Goal: Task Accomplishment & Management: Manage account settings

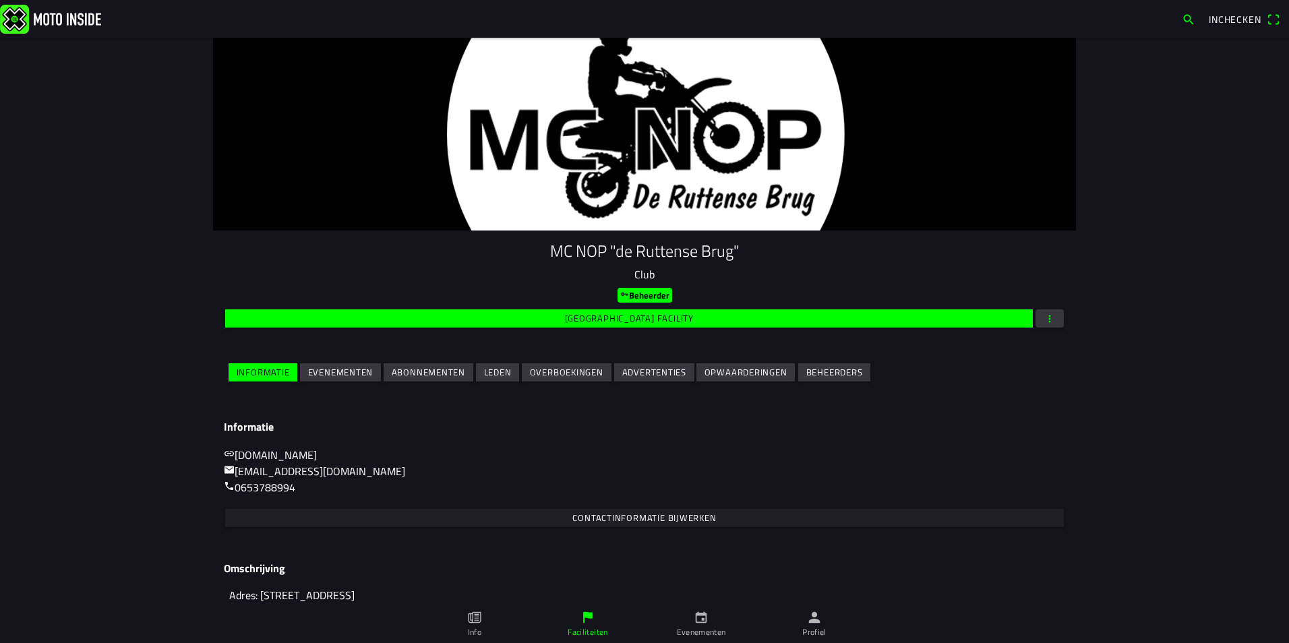
click at [0, 0] on slot "Leden" at bounding box center [0, 0] width 0 height 0
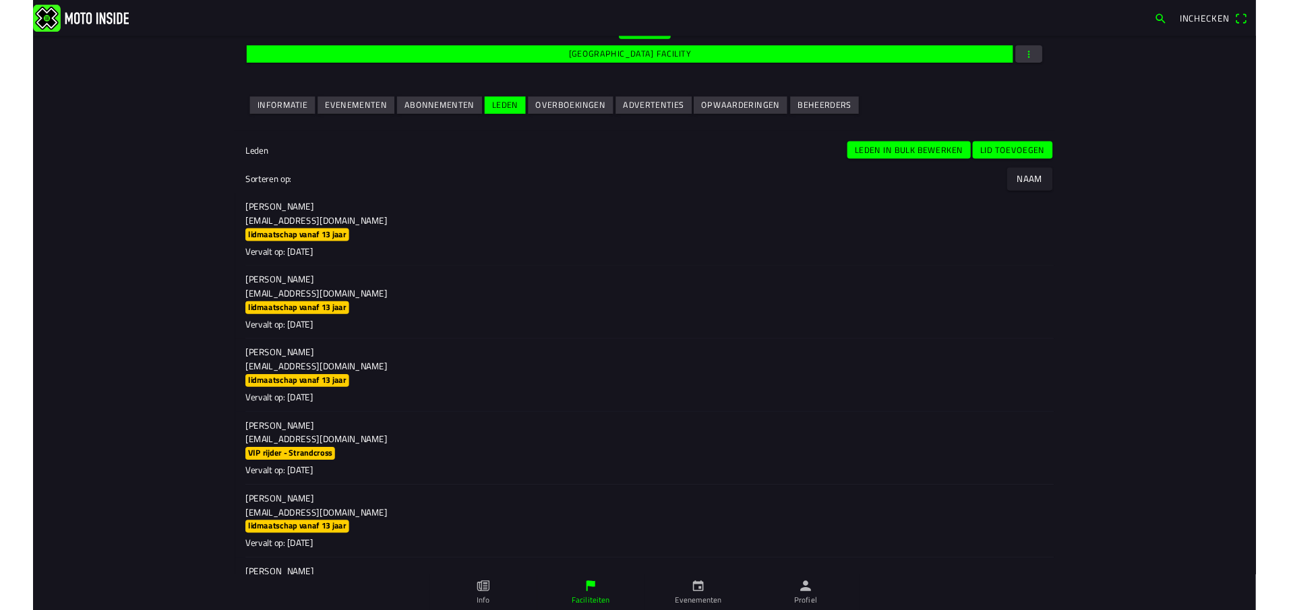
scroll to position [270, 0]
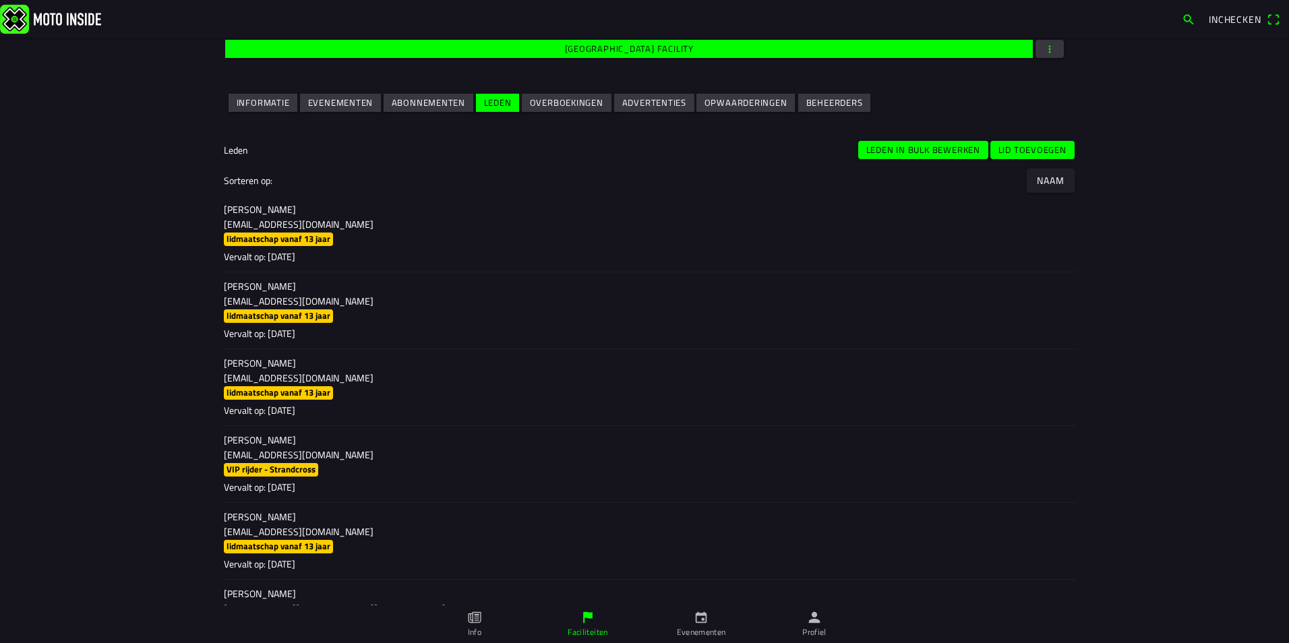
click at [1047, 49] on span "button" at bounding box center [1050, 49] width 12 height 18
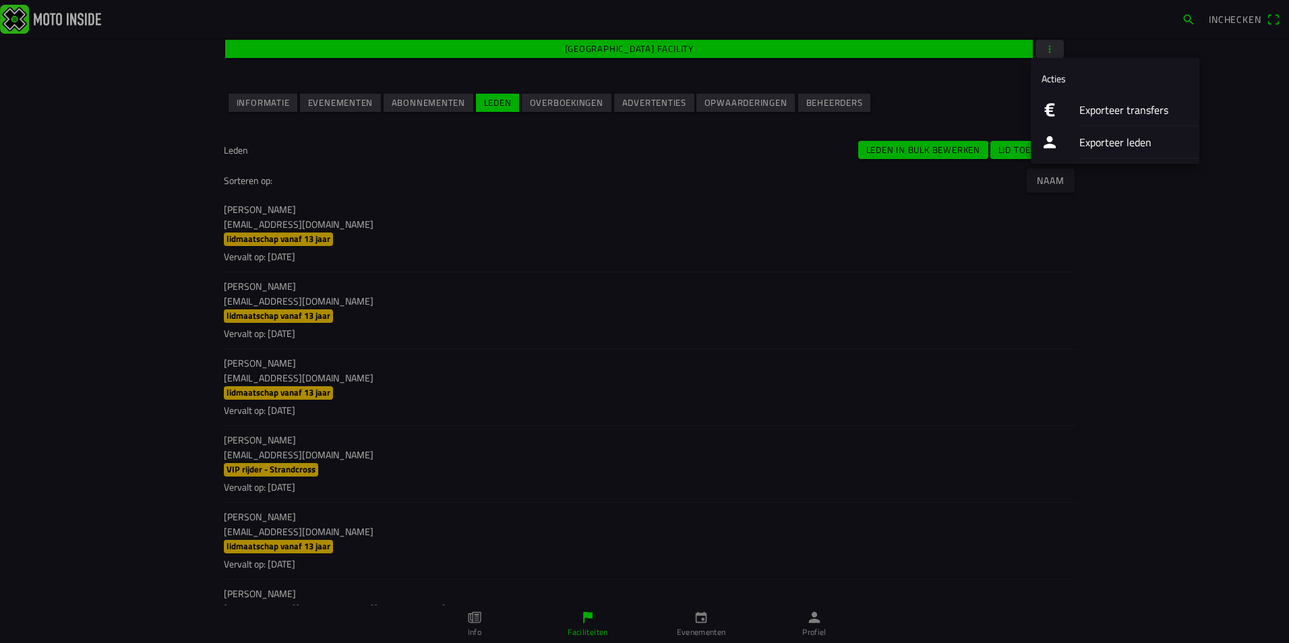
click at [1096, 144] on ion-label "Exporteer leden" at bounding box center [1133, 142] width 109 height 16
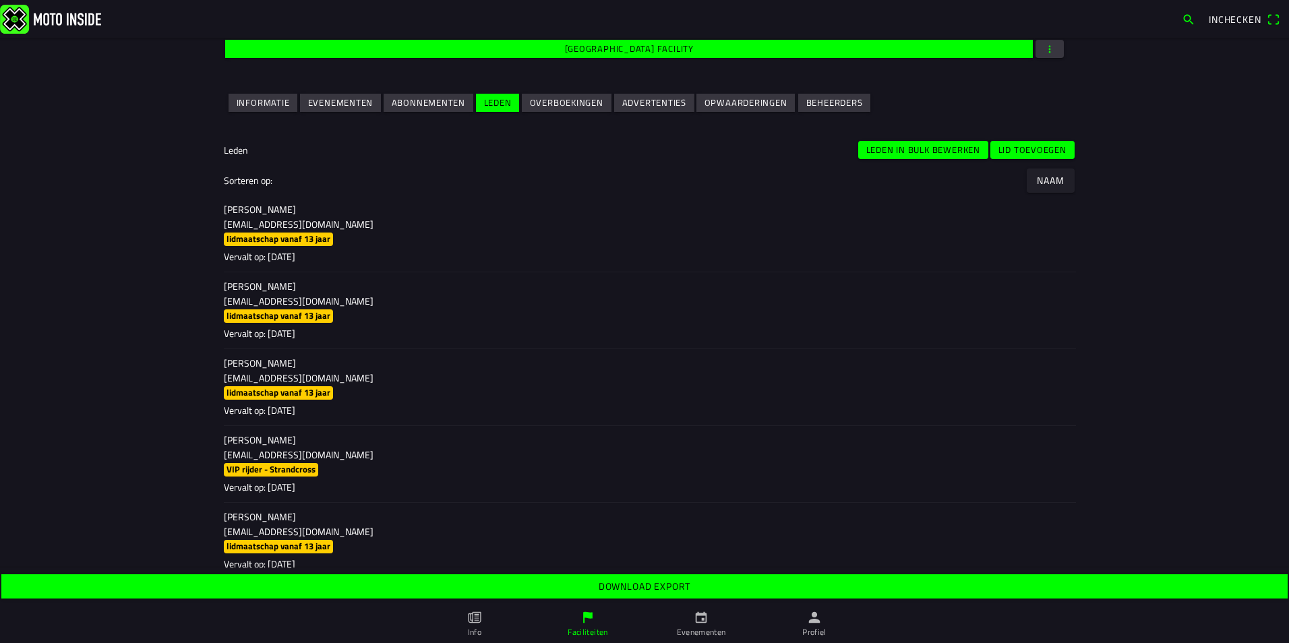
click at [0, 0] on slot "Download export" at bounding box center [0, 0] width 0 height 0
click at [0, 0] on slot "Lid toevoegen" at bounding box center [0, 0] width 0 height 0
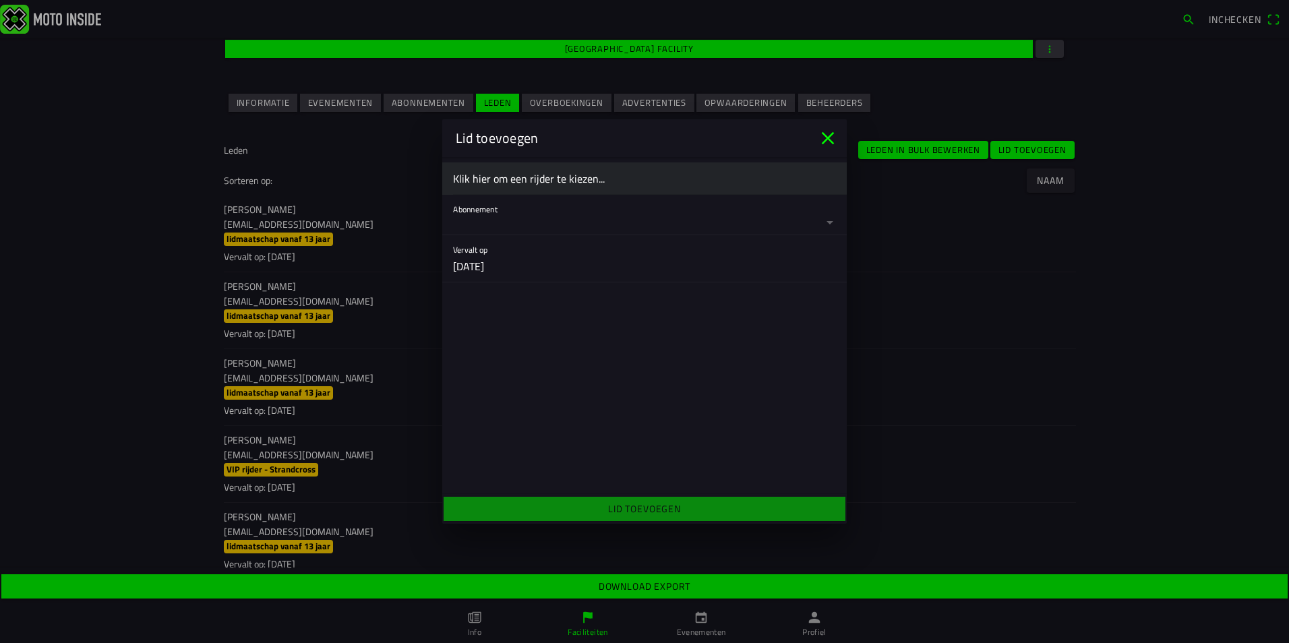
click at [522, 179] on ion-label "Klik hier om een rijder te kiezen..." at bounding box center [644, 179] width 383 height 16
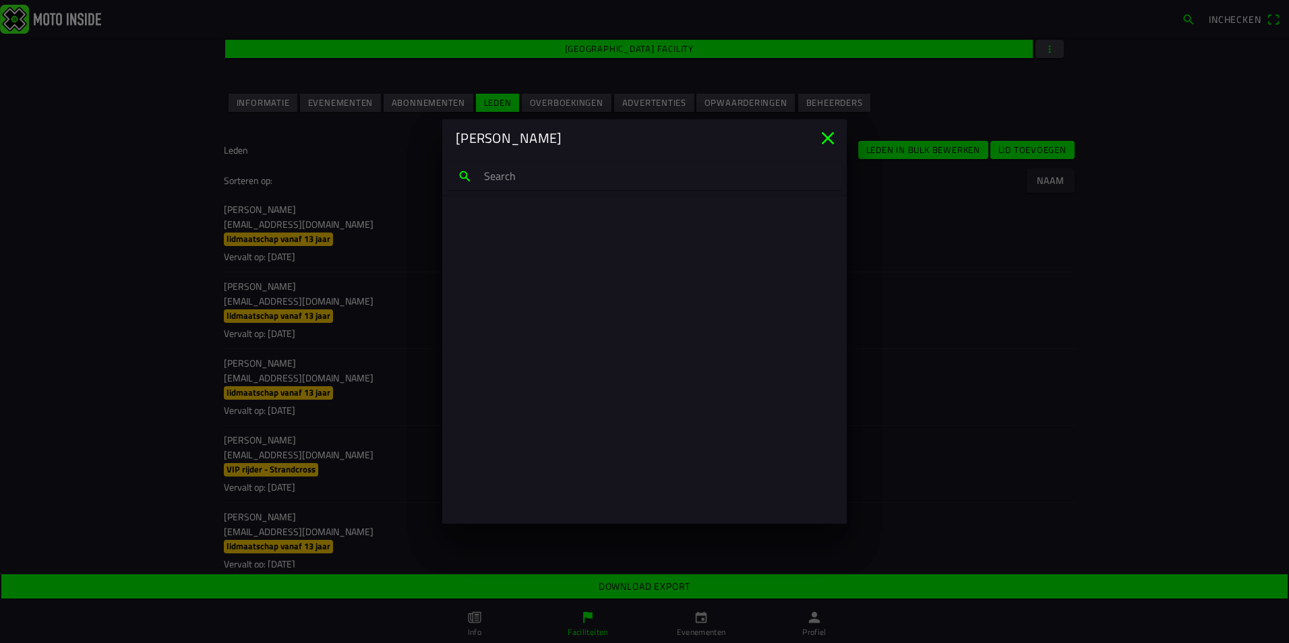
click at [520, 179] on input "search text" at bounding box center [644, 176] width 395 height 28
type input "yuel"
click at [525, 237] on p "[EMAIL_ADDRESS][DOMAIN_NAME]" at bounding box center [644, 239] width 361 height 13
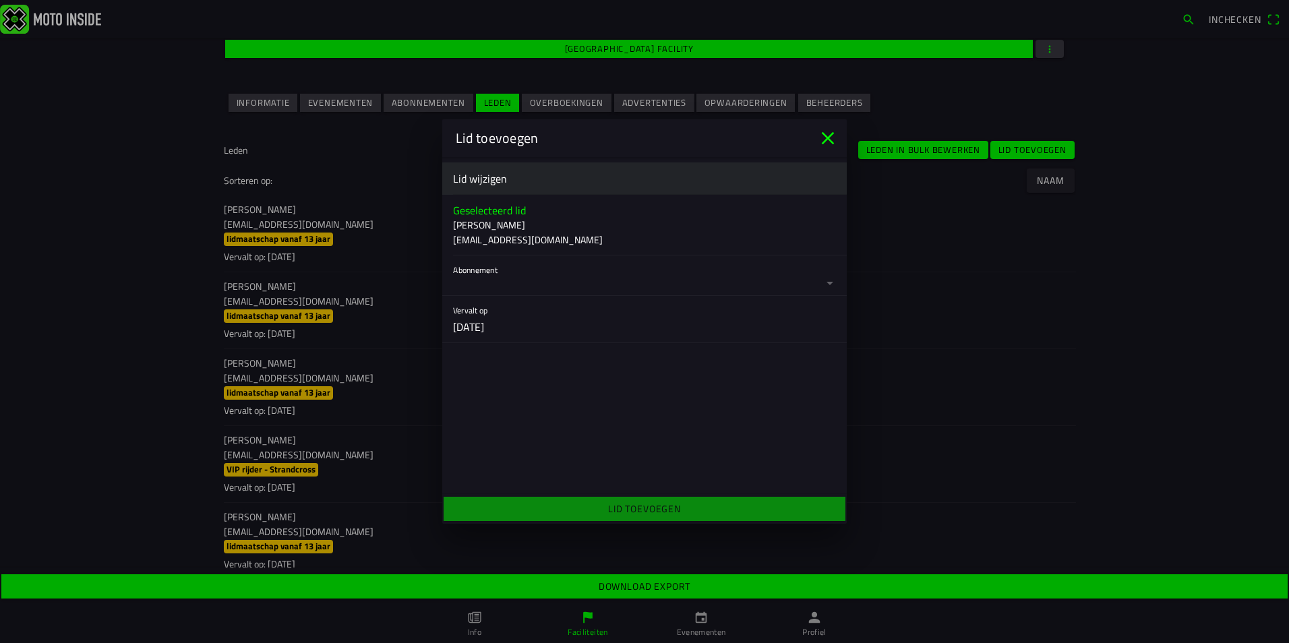
click at [615, 278] on button "button" at bounding box center [650, 276] width 394 height 40
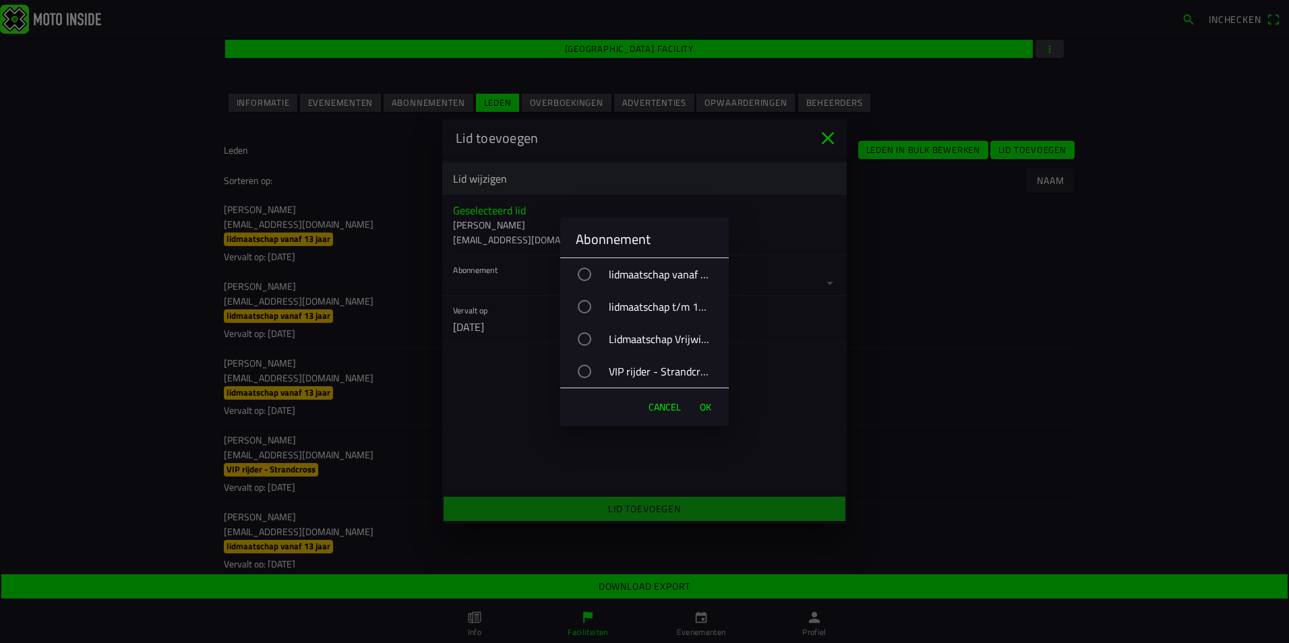
click at [634, 374] on div "VIP rijder - Strandcross" at bounding box center [651, 372] width 155 height 34
click at [707, 409] on span "OK" at bounding box center [705, 406] width 11 height 13
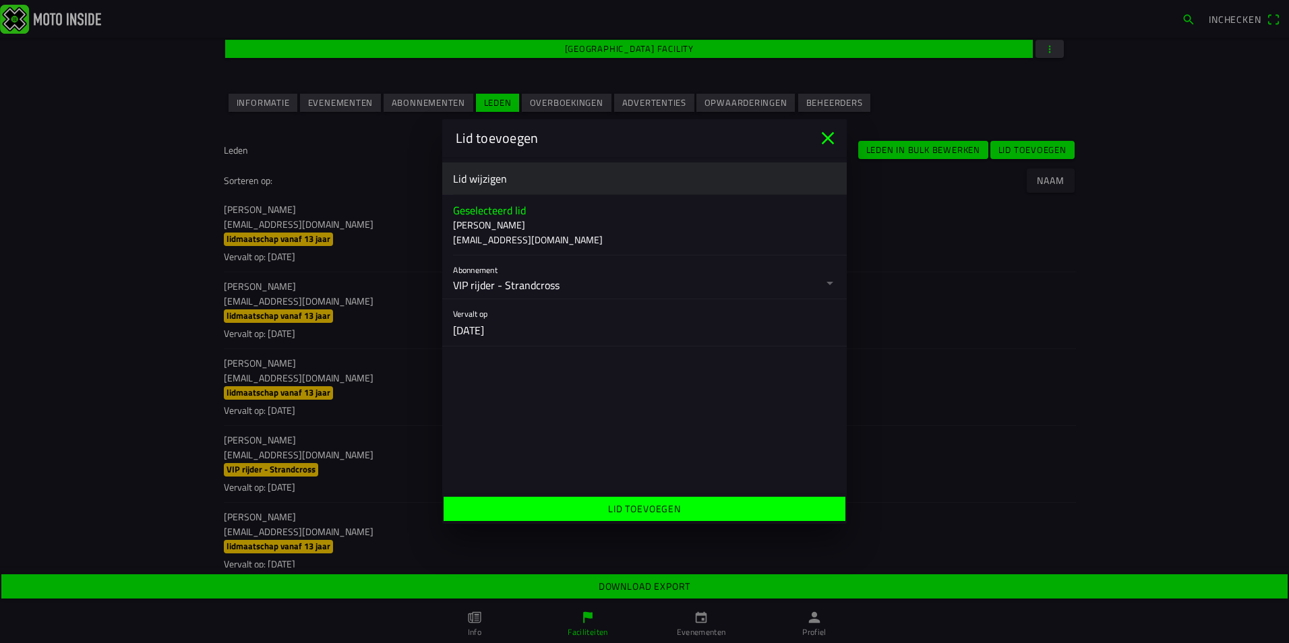
click at [668, 508] on ion-label "Lid toevoegen" at bounding box center [644, 509] width 73 height 14
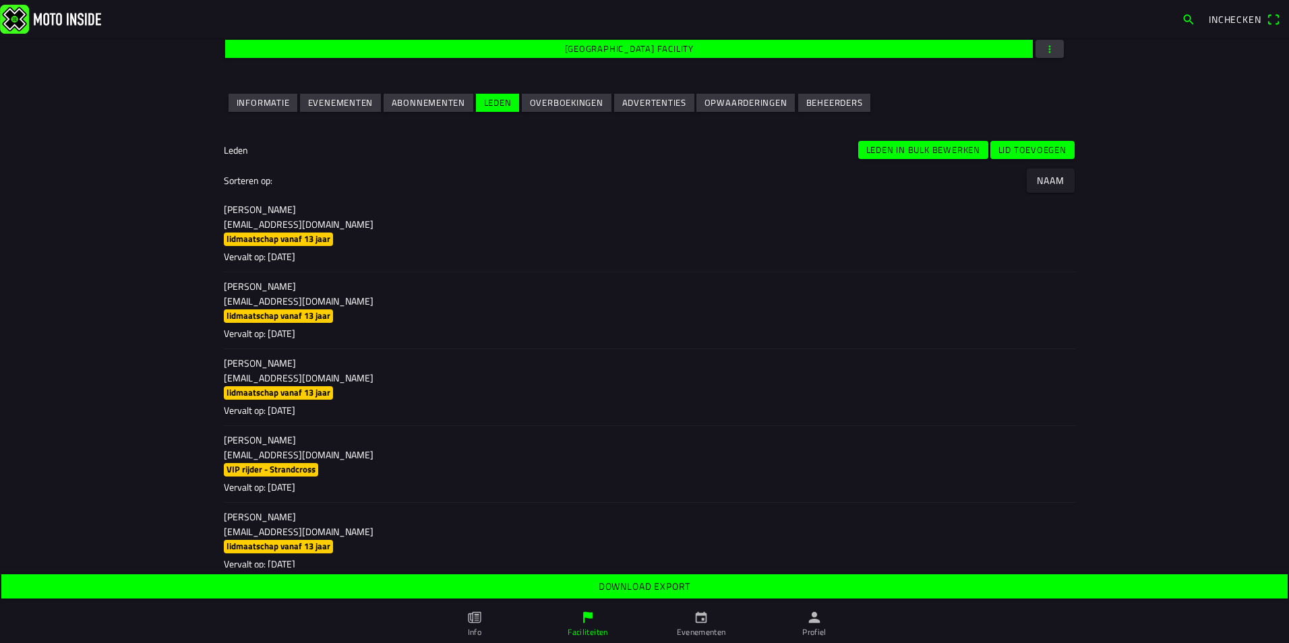
click at [0, 0] on slot "Evenementen" at bounding box center [0, 0] width 0 height 0
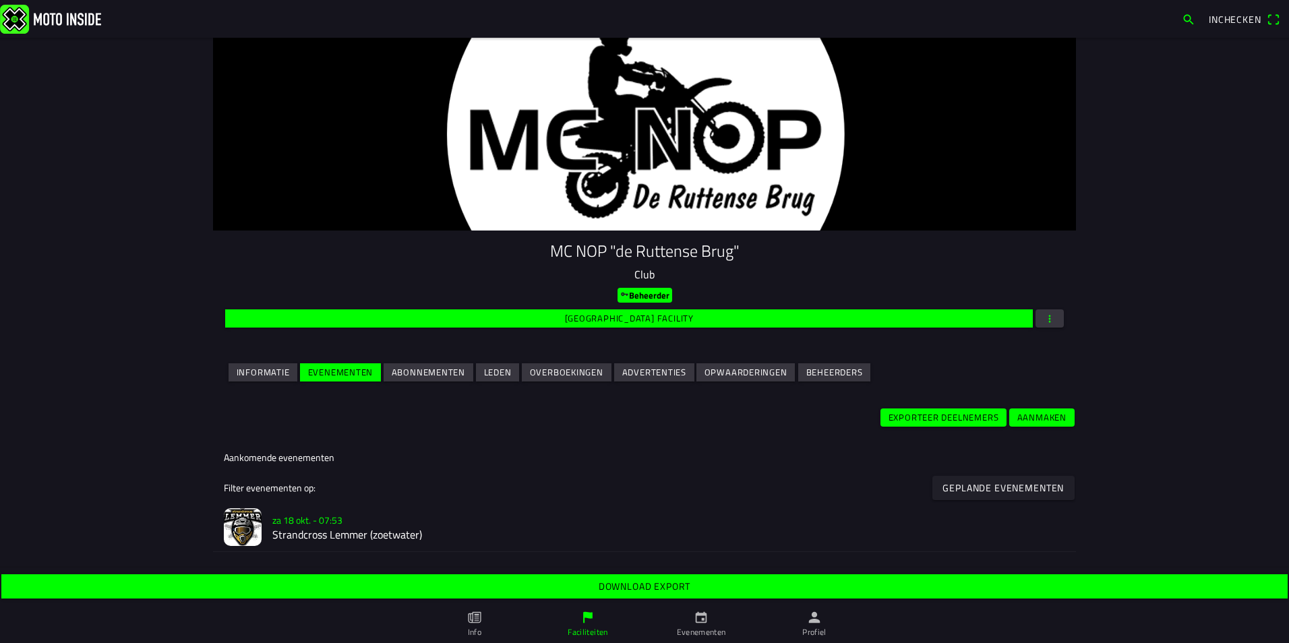
click at [300, 531] on h2 "Strandcross Lemmer (zoetwater)" at bounding box center [668, 535] width 793 height 13
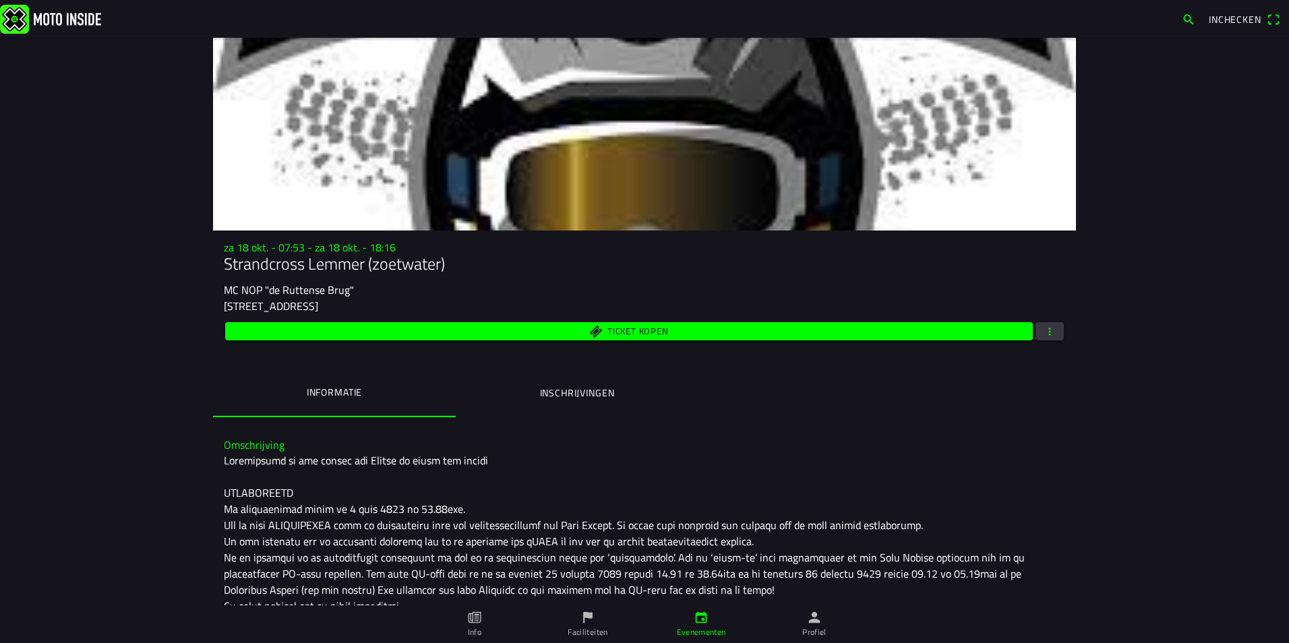
click at [1036, 336] on button "button" at bounding box center [1050, 331] width 28 height 18
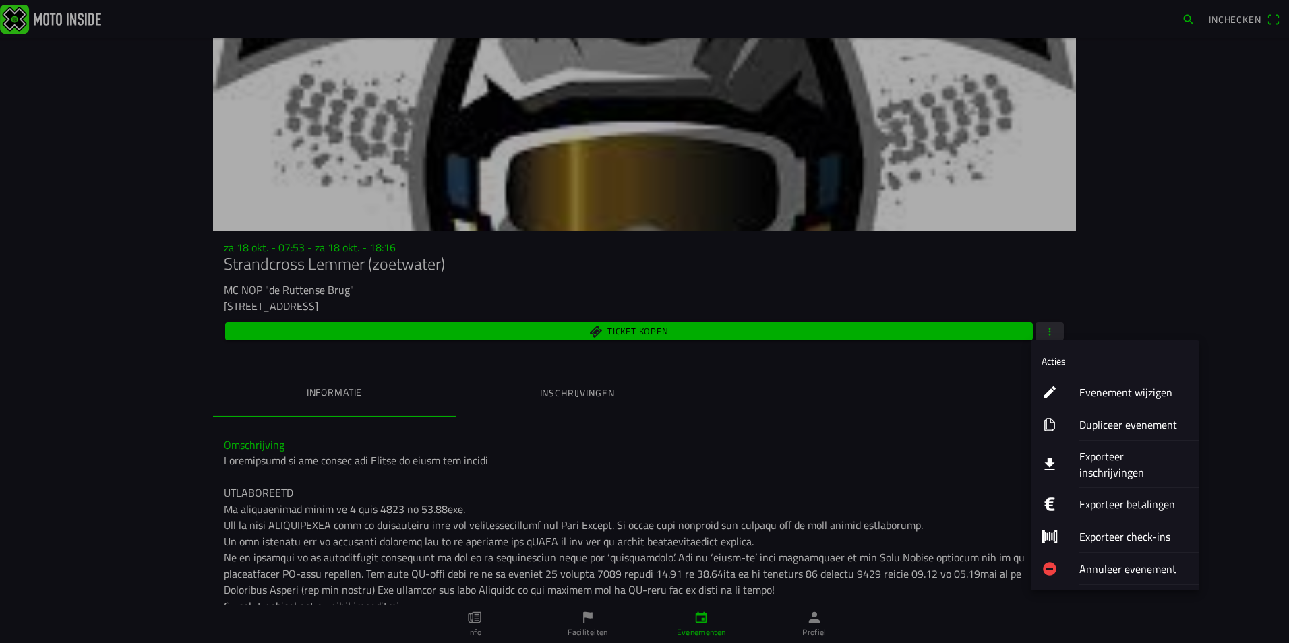
click at [1123, 458] on ion-label "Exporteer inschrijvingen" at bounding box center [1133, 464] width 109 height 32
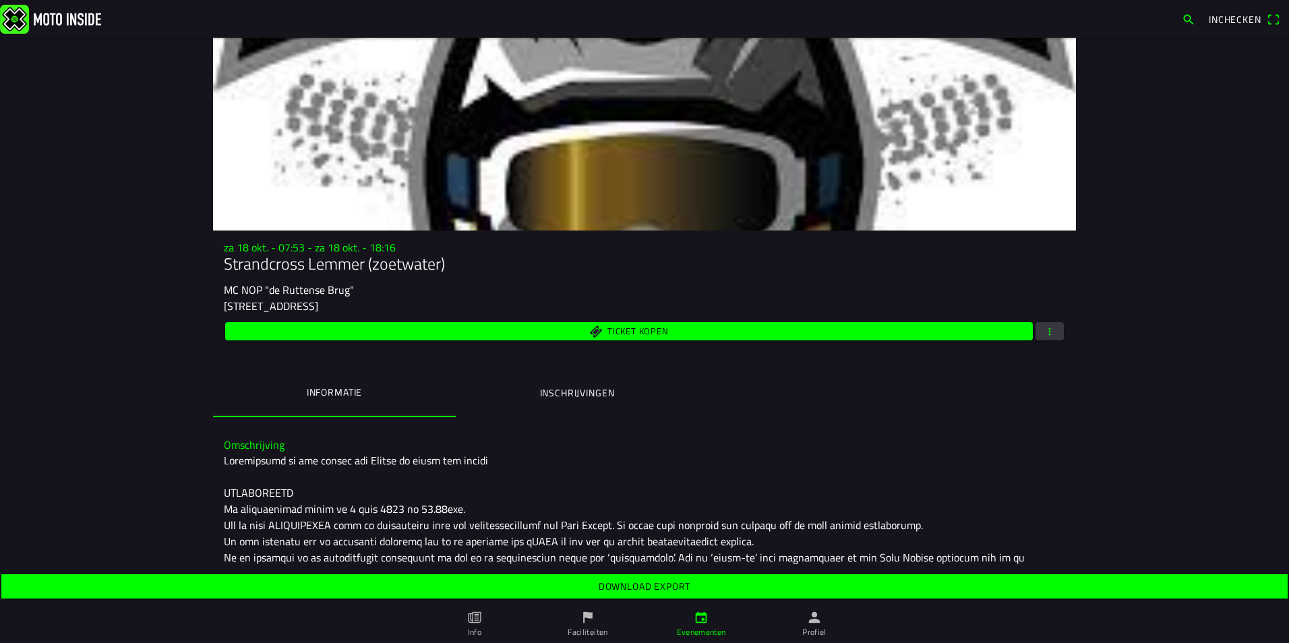
click at [0, 0] on slot "Download export" at bounding box center [0, 0] width 0 height 0
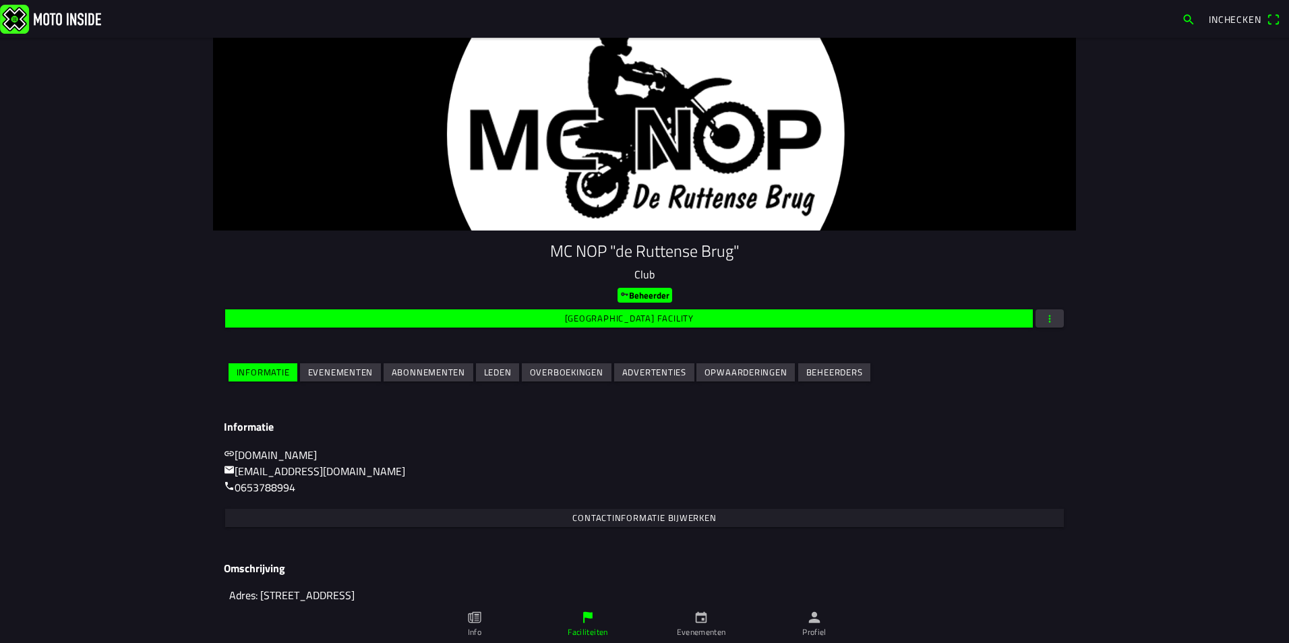
click at [0, 0] on slot "Evenementen" at bounding box center [0, 0] width 0 height 0
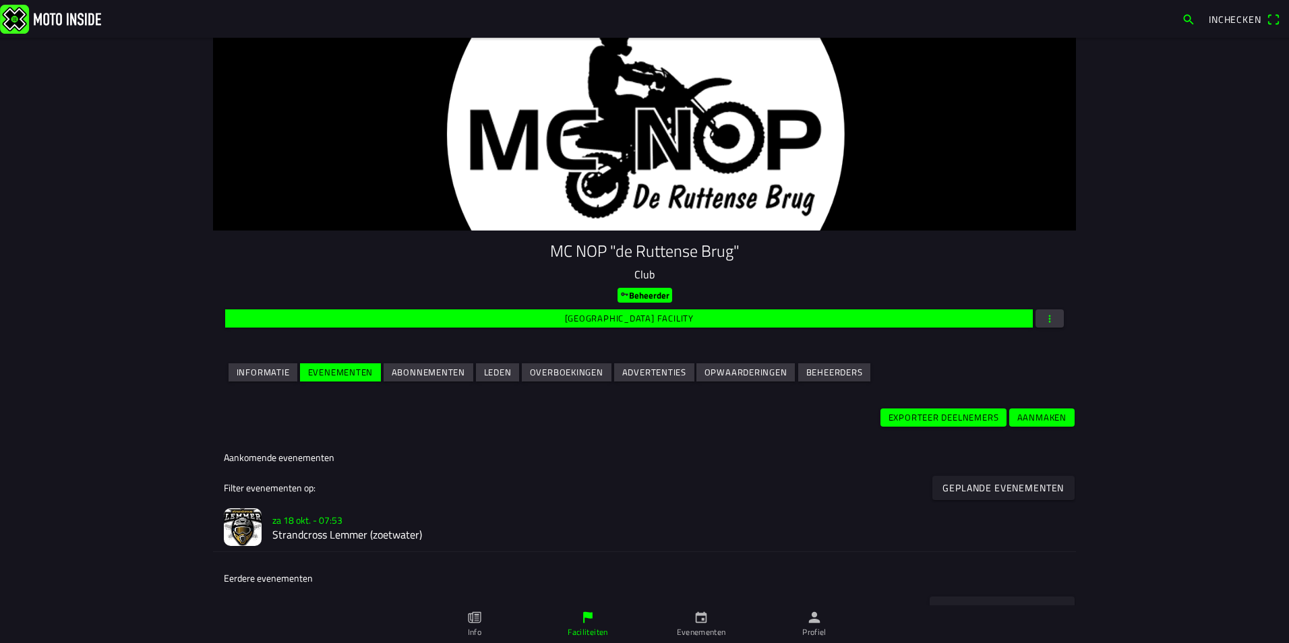
click at [316, 529] on h2 "Strandcross Lemmer (zoetwater)" at bounding box center [668, 535] width 793 height 13
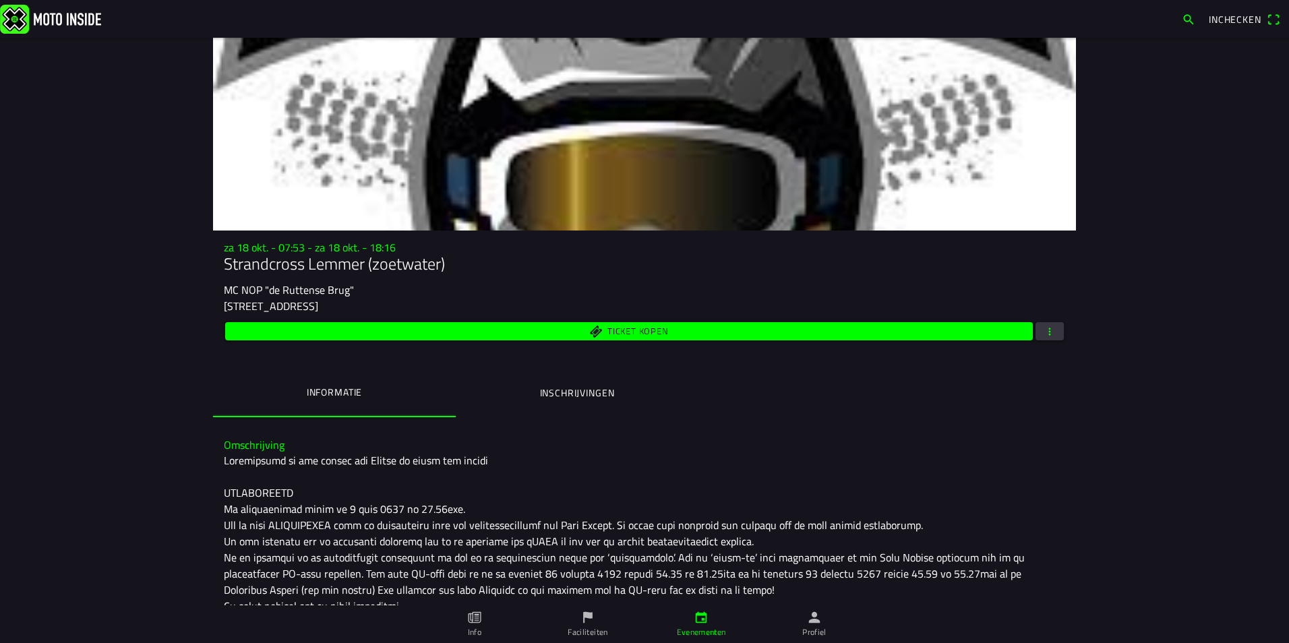
click at [1051, 331] on button "button" at bounding box center [1050, 331] width 28 height 18
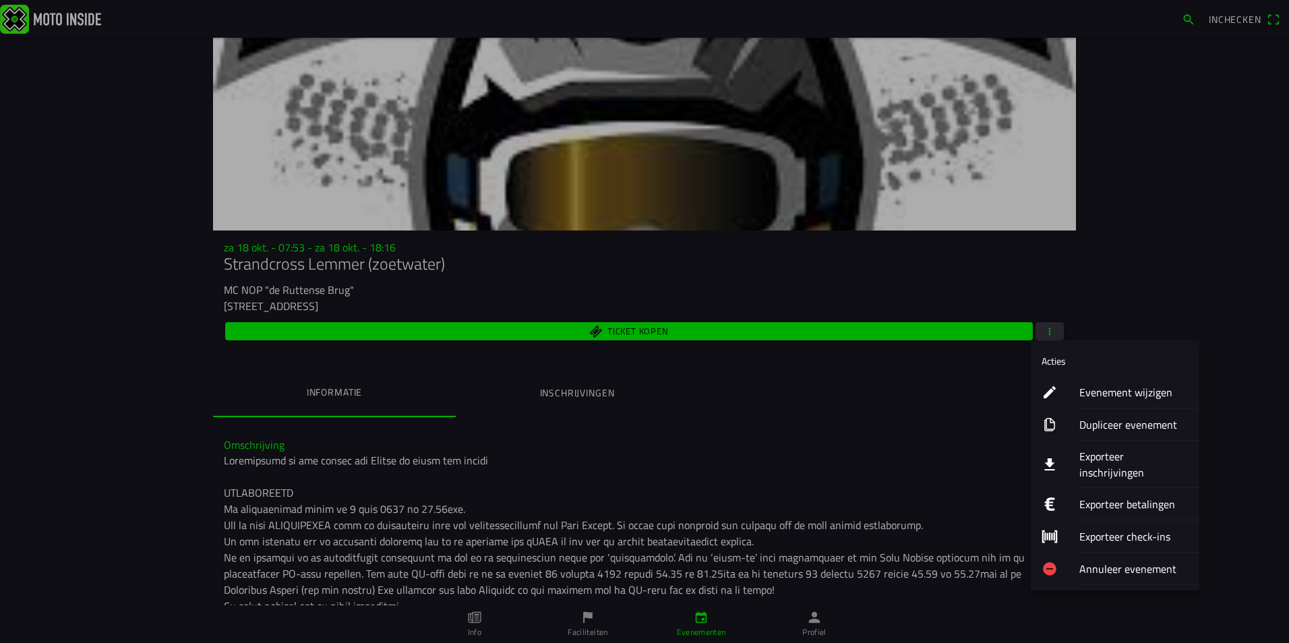
click at [1083, 397] on ion-label "Evenement wijzigen" at bounding box center [1133, 392] width 109 height 16
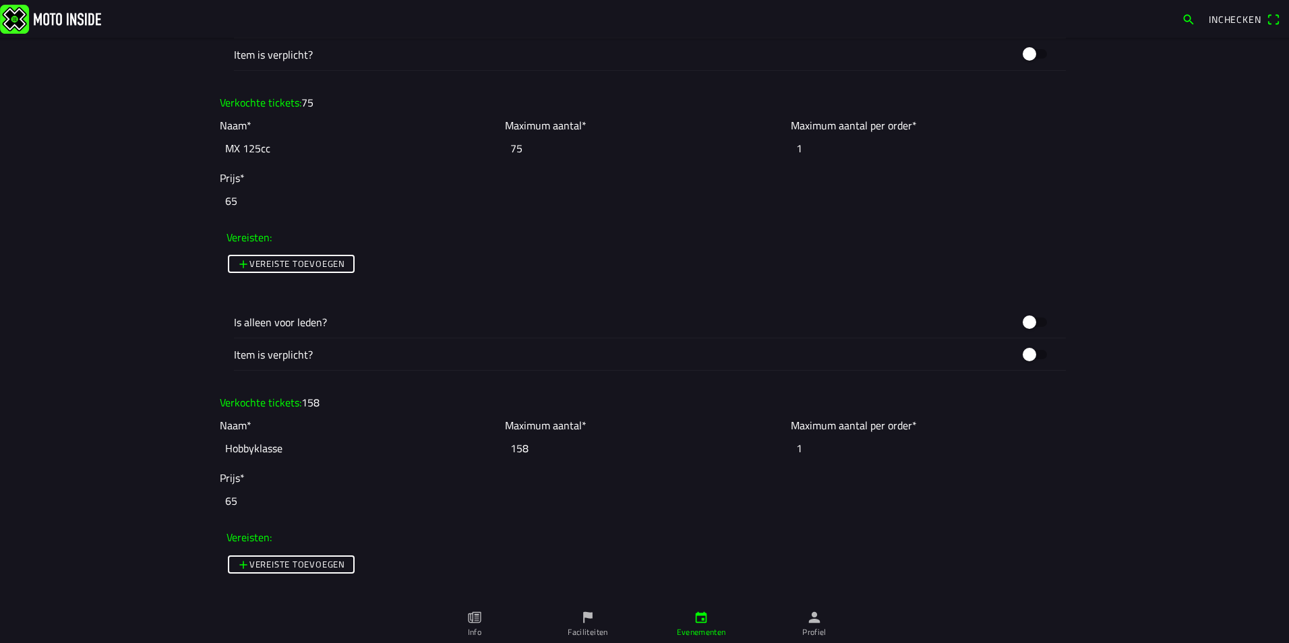
scroll to position [1551, 0]
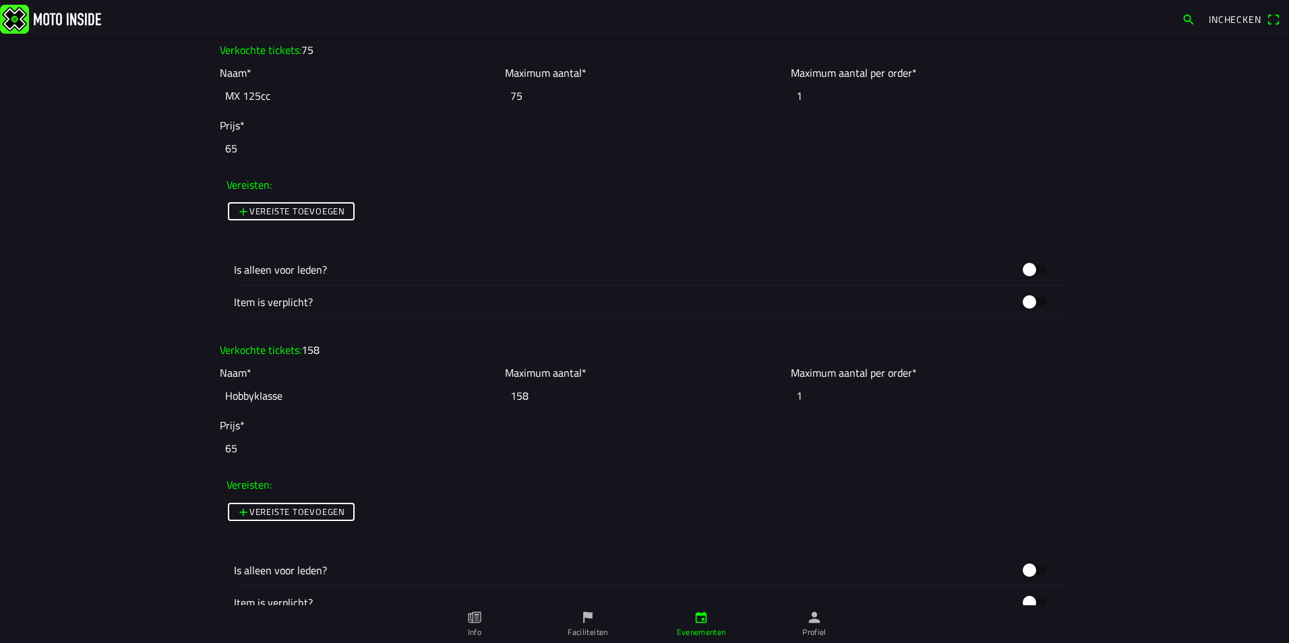
click at [811, 511] on div "Vereiste toevoegen" at bounding box center [645, 512] width 836 height 24
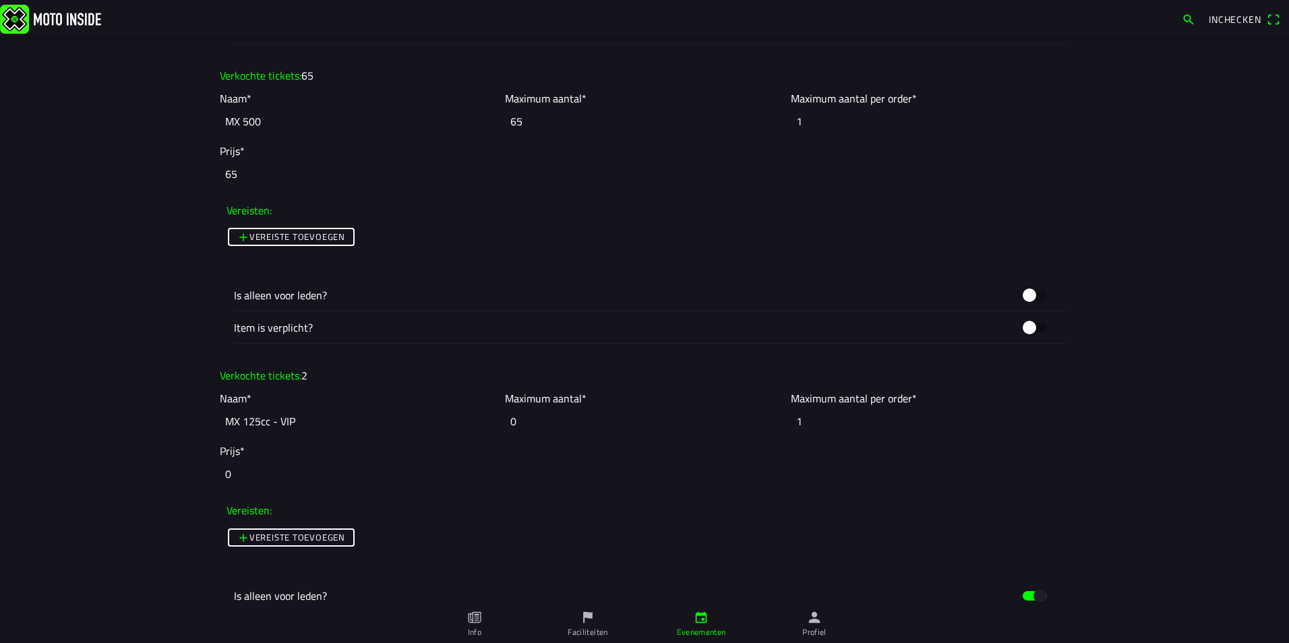
scroll to position [2427, 0]
click at [1029, 451] on ion-col "Prijs* 0" at bounding box center [644, 465] width 856 height 53
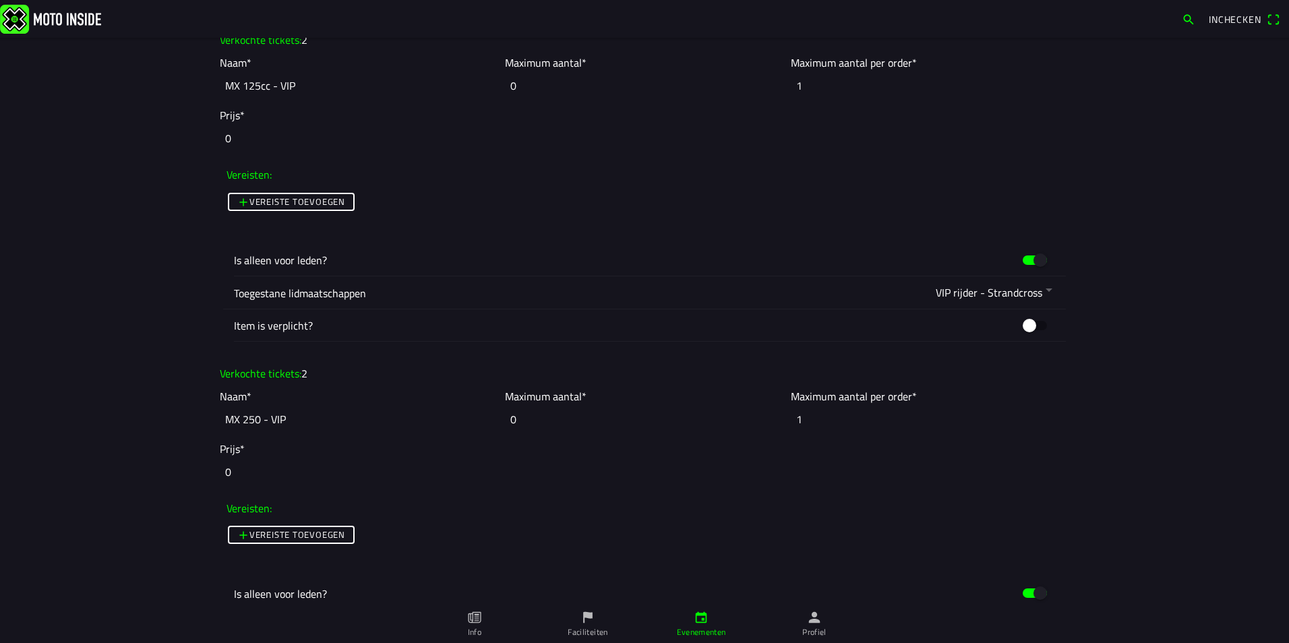
scroll to position [2764, 0]
click at [1039, 475] on input "0" at bounding box center [644, 470] width 849 height 30
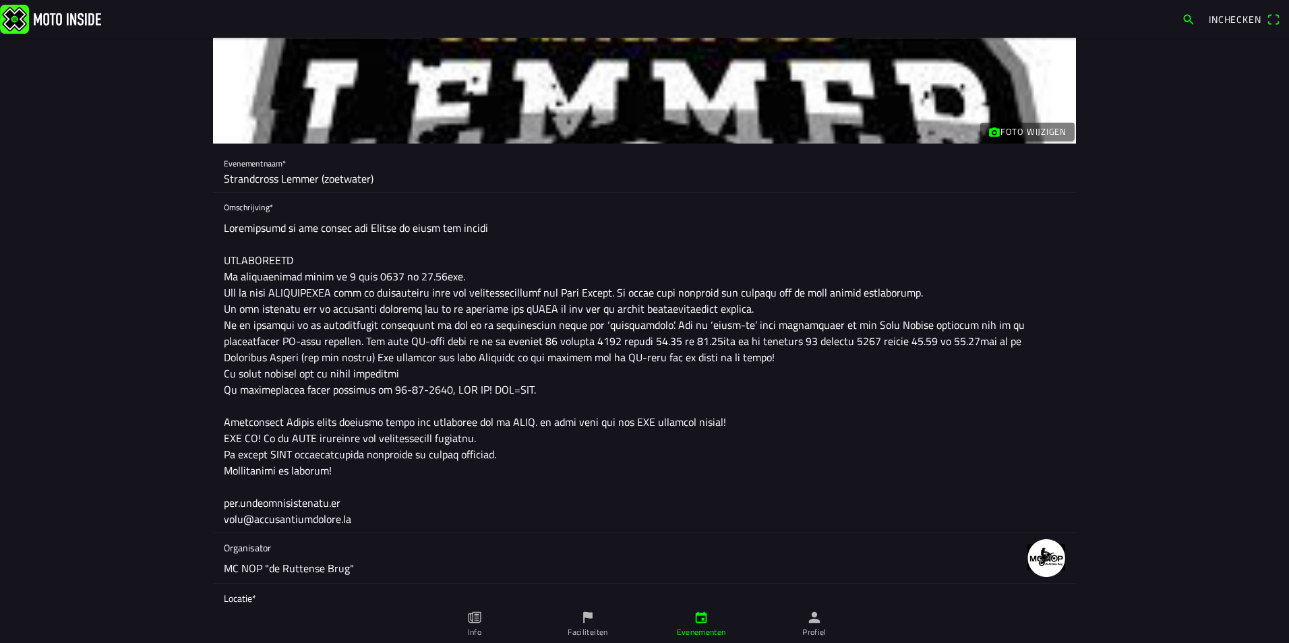
scroll to position [0, 0]
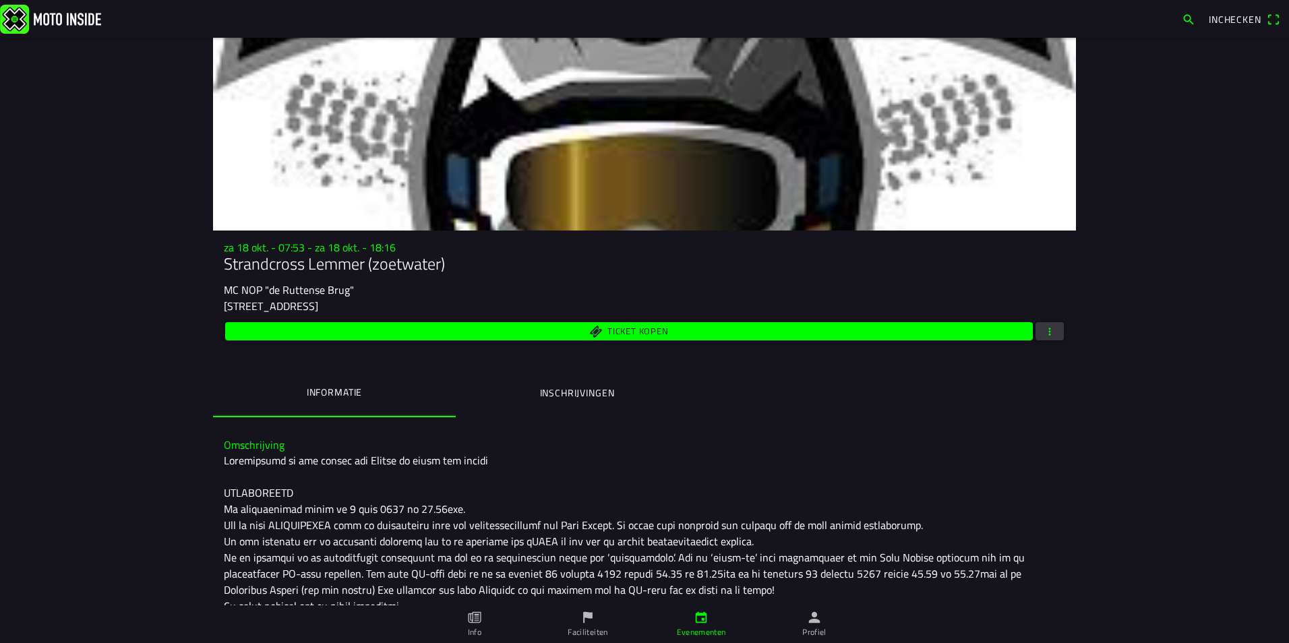
click at [1047, 330] on span "button" at bounding box center [1050, 331] width 12 height 18
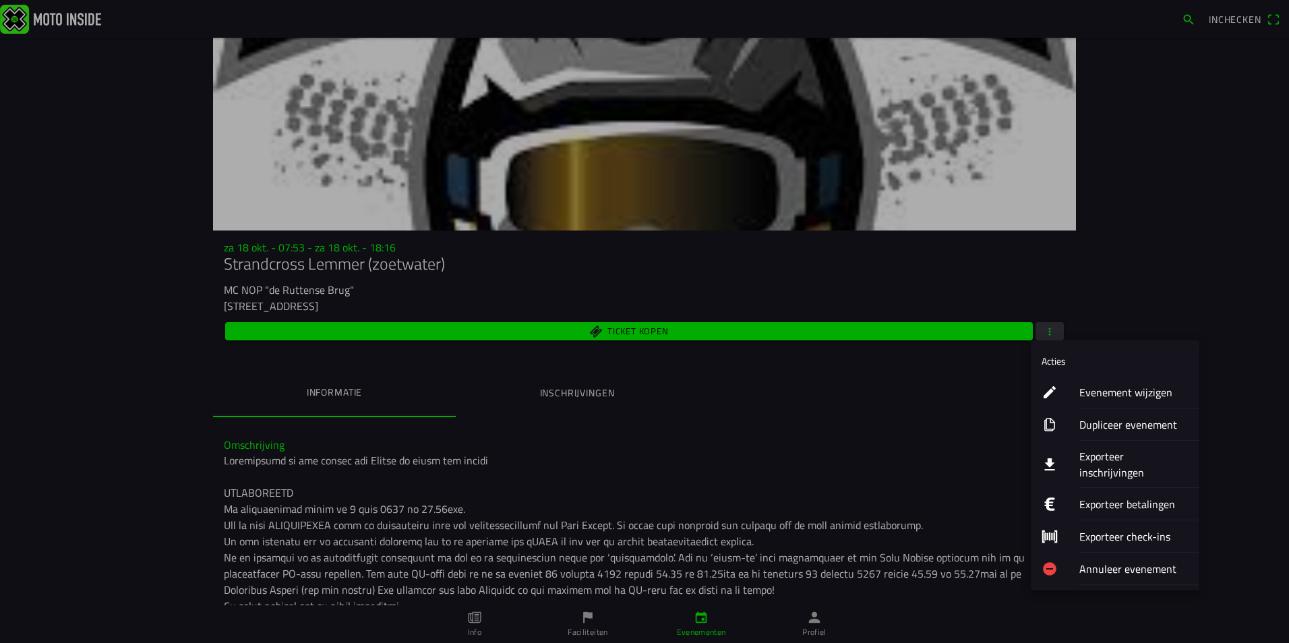
click at [1122, 457] on ion-label "Exporteer inschrijvingen" at bounding box center [1133, 464] width 109 height 32
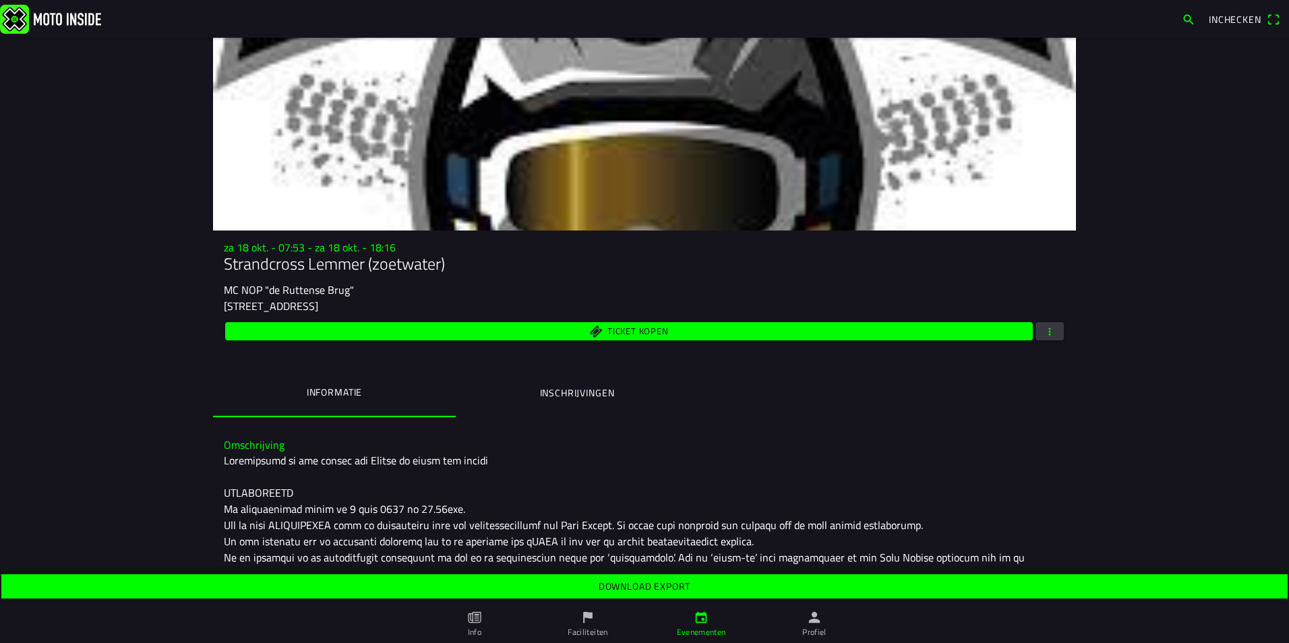
click at [0, 0] on slot "Download export" at bounding box center [0, 0] width 0 height 0
